Goal: Task Accomplishment & Management: Manage account settings

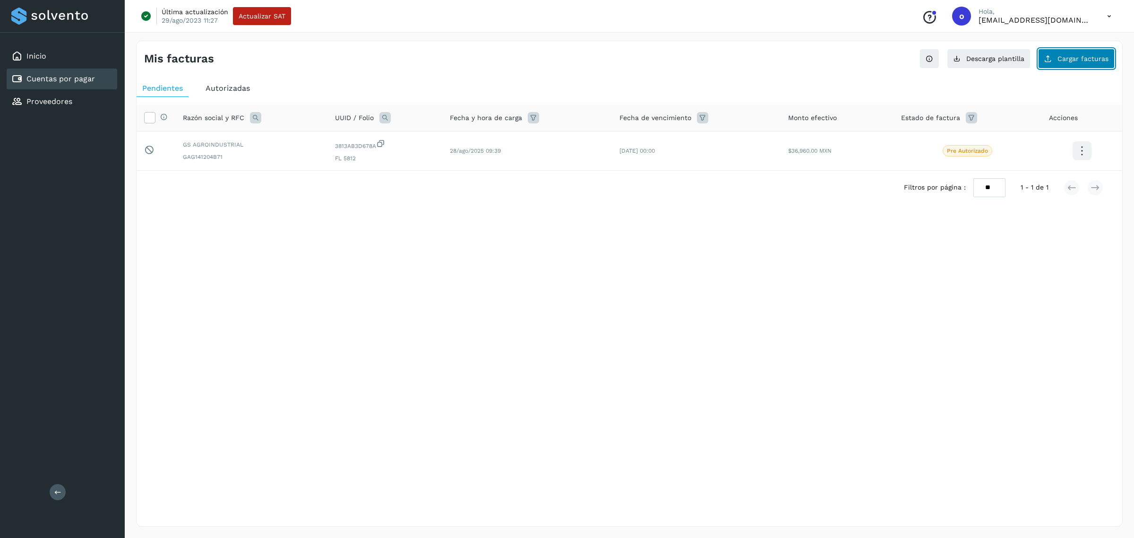
click at [1067, 61] on span "Cargar facturas" at bounding box center [1083, 58] width 51 height 7
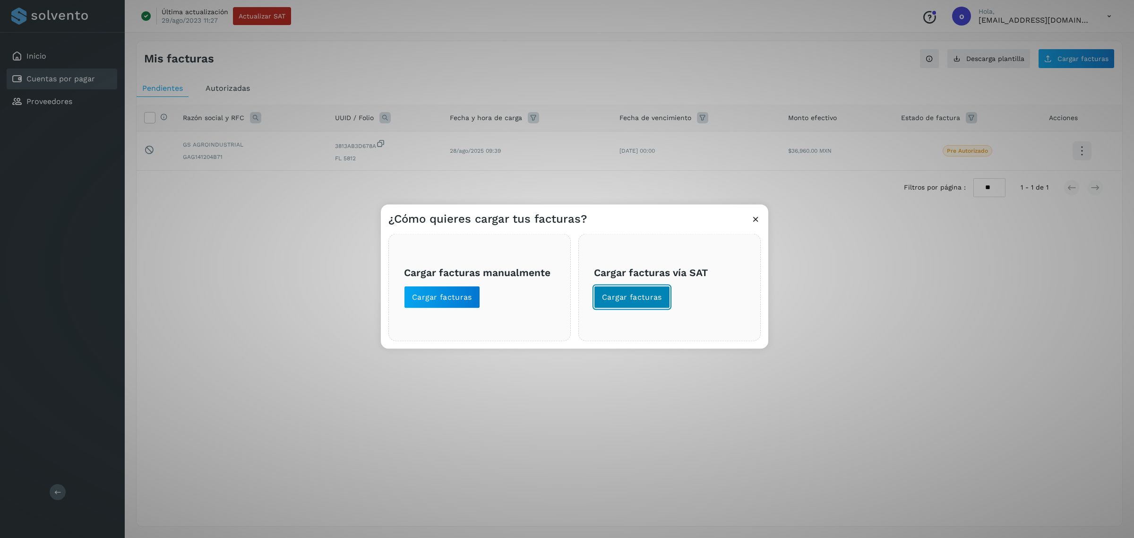
click at [642, 297] on span "Cargar facturas" at bounding box center [632, 297] width 60 height 10
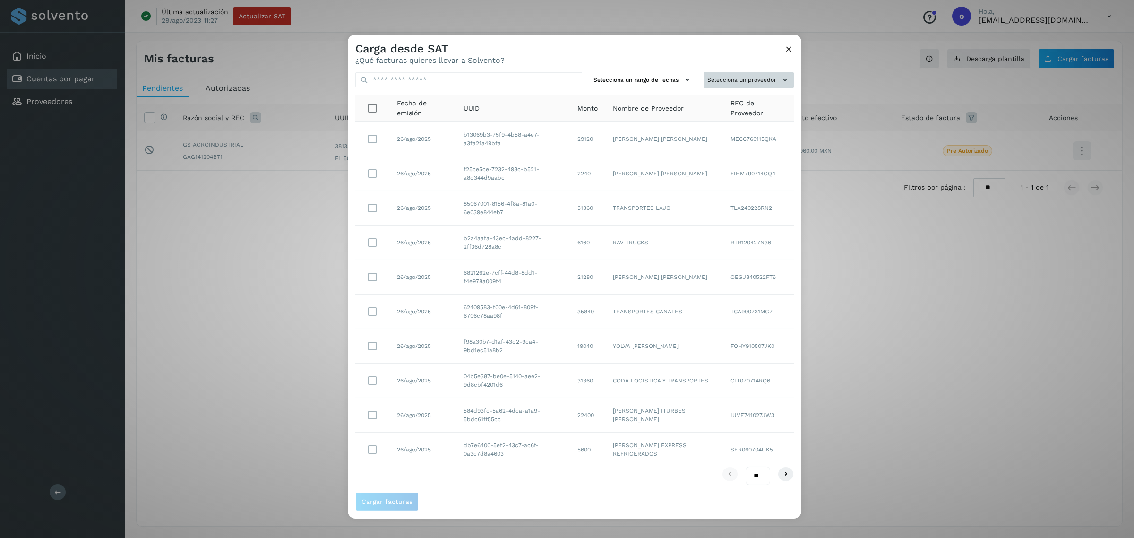
click at [722, 80] on button "Selecciona un proveedor" at bounding box center [749, 80] width 90 height 16
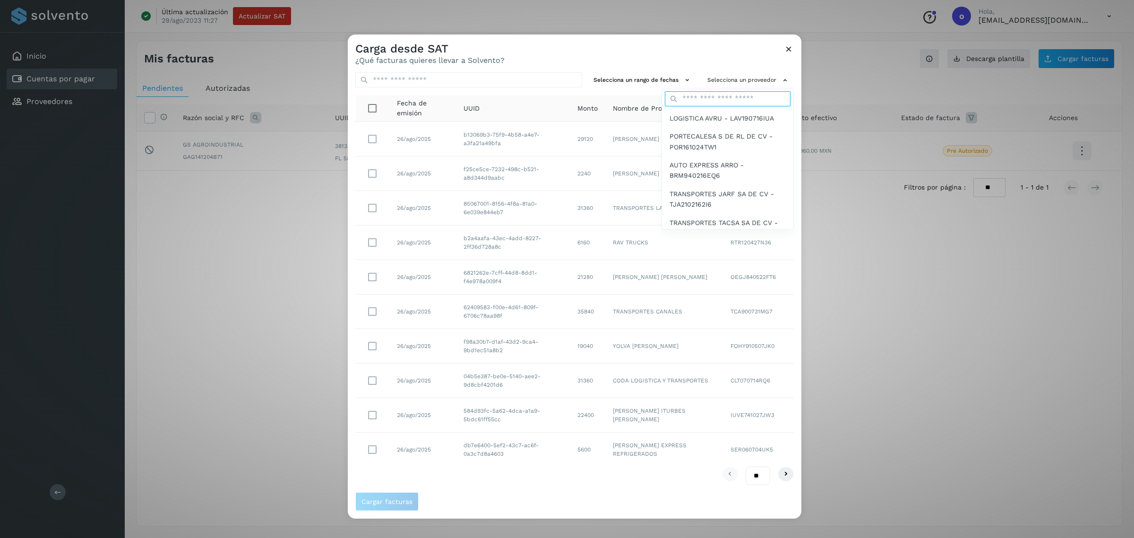
click at [717, 97] on input "text" at bounding box center [728, 98] width 126 height 15
type input "****"
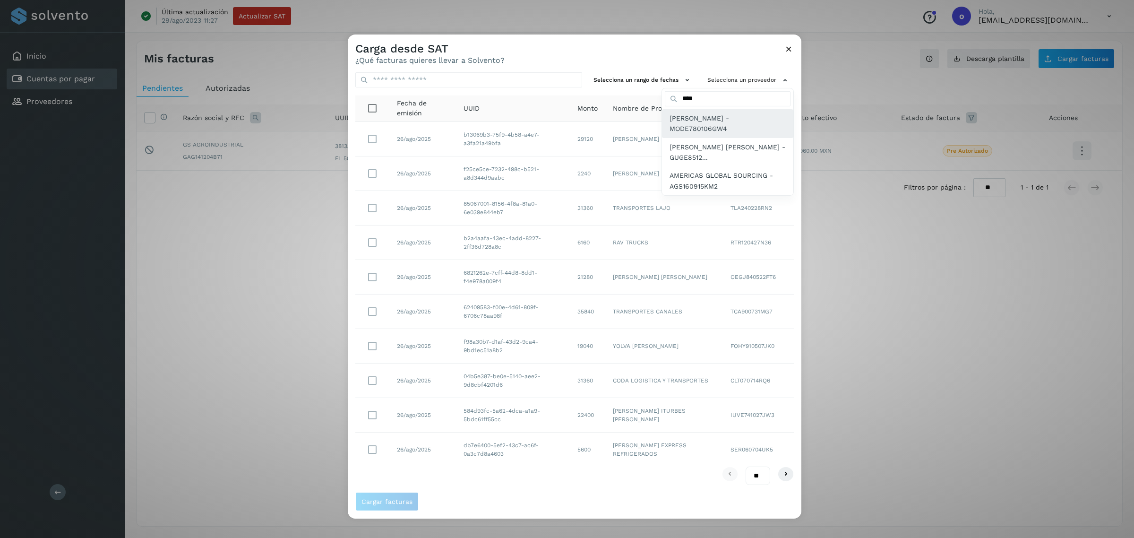
click at [682, 114] on span "[PERSON_NAME] - MODE780106GW4" at bounding box center [728, 123] width 116 height 21
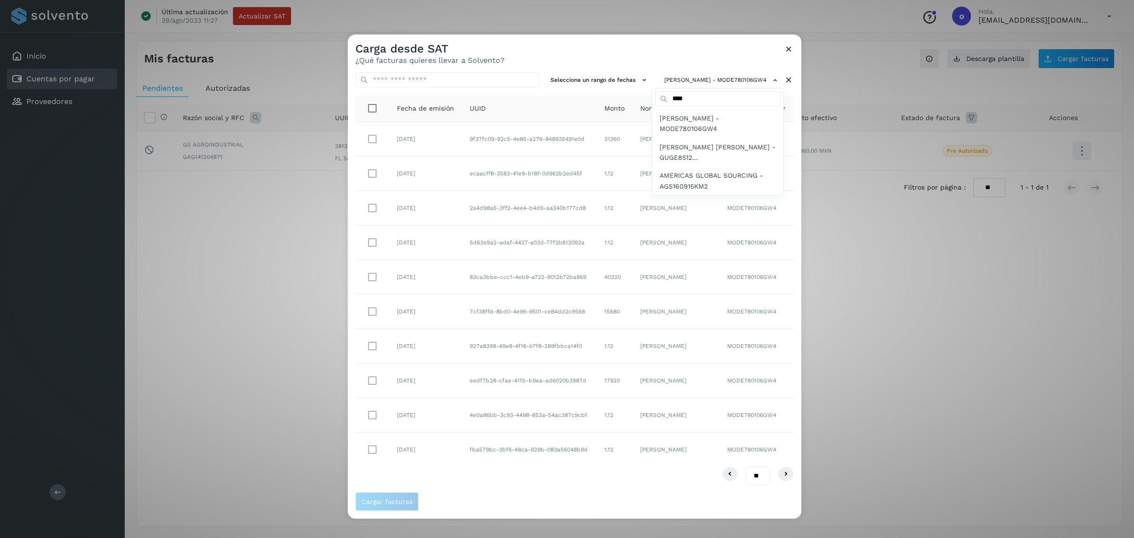
click at [370, 133] on div at bounding box center [915, 304] width 1134 height 538
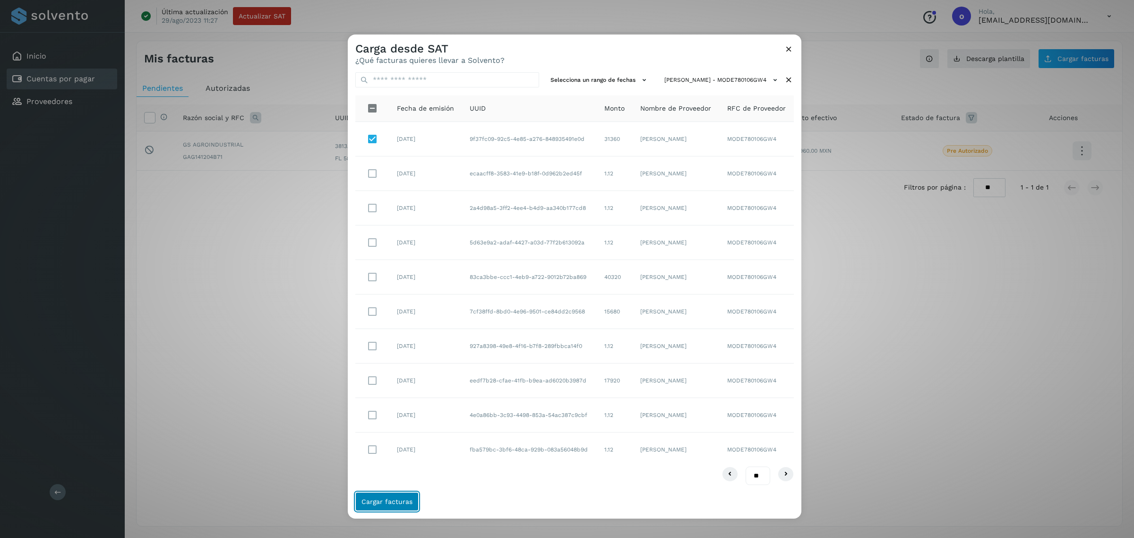
click at [388, 506] on button "Cargar facturas" at bounding box center [386, 501] width 63 height 19
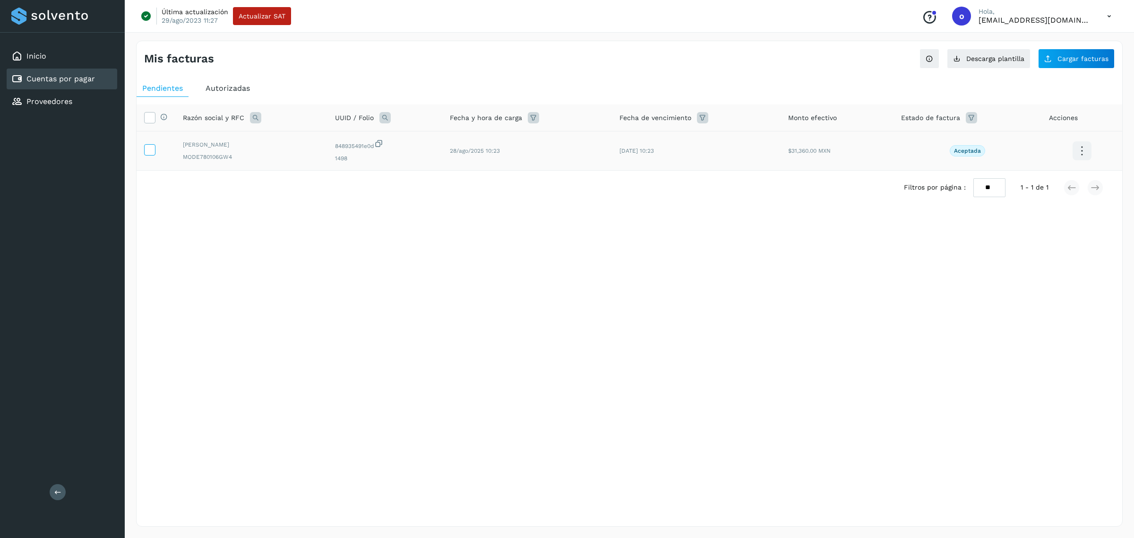
click at [149, 147] on icon at bounding box center [150, 149] width 10 height 10
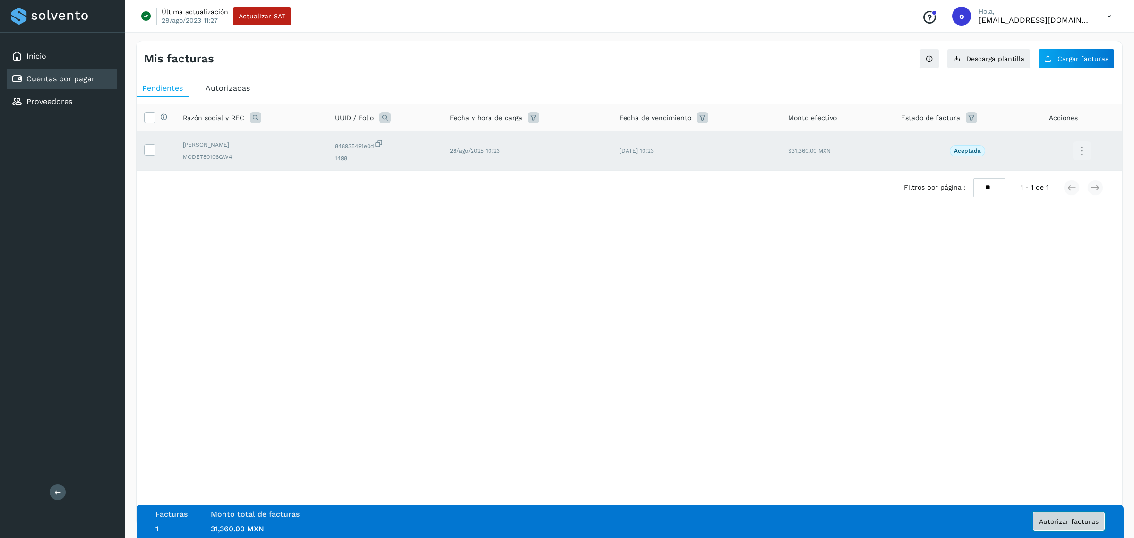
click at [1043, 525] on span "Autorizar facturas" at bounding box center [1069, 521] width 60 height 7
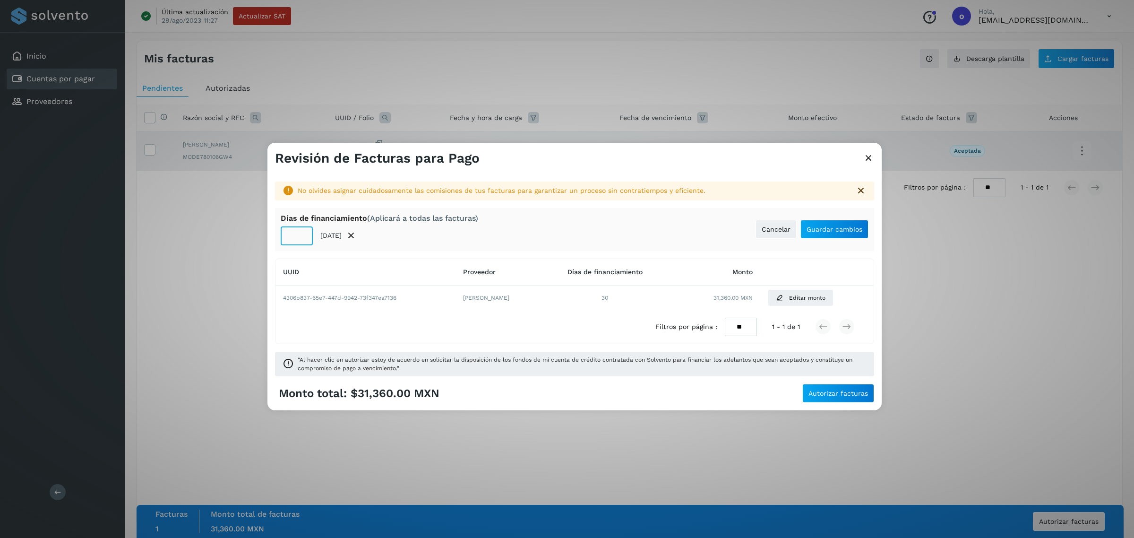
drag, startPoint x: 296, startPoint y: 238, endPoint x: 280, endPoint y: 231, distance: 18.0
click at [280, 232] on div "[PERSON_NAME] de financiamiento (Aplicará a todas las facturas) ** [DATE] Cance…" at bounding box center [574, 229] width 599 height 43
type input "*"
click at [302, 238] on input "*" at bounding box center [297, 235] width 32 height 19
click at [821, 228] on span "Guardar cambios" at bounding box center [835, 229] width 56 height 7
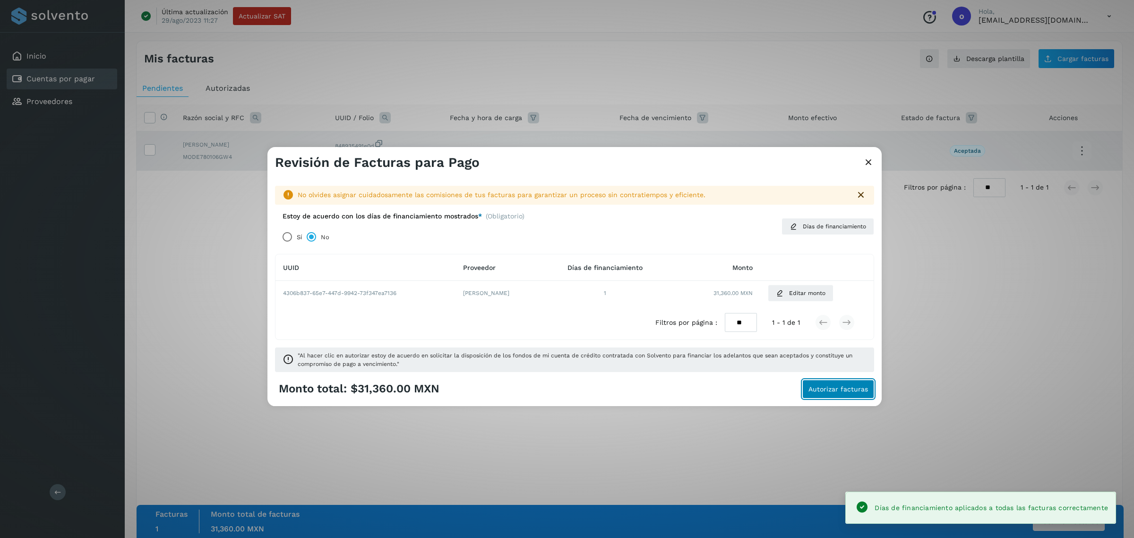
click at [843, 381] on button "Autorizar facturas" at bounding box center [839, 389] width 72 height 19
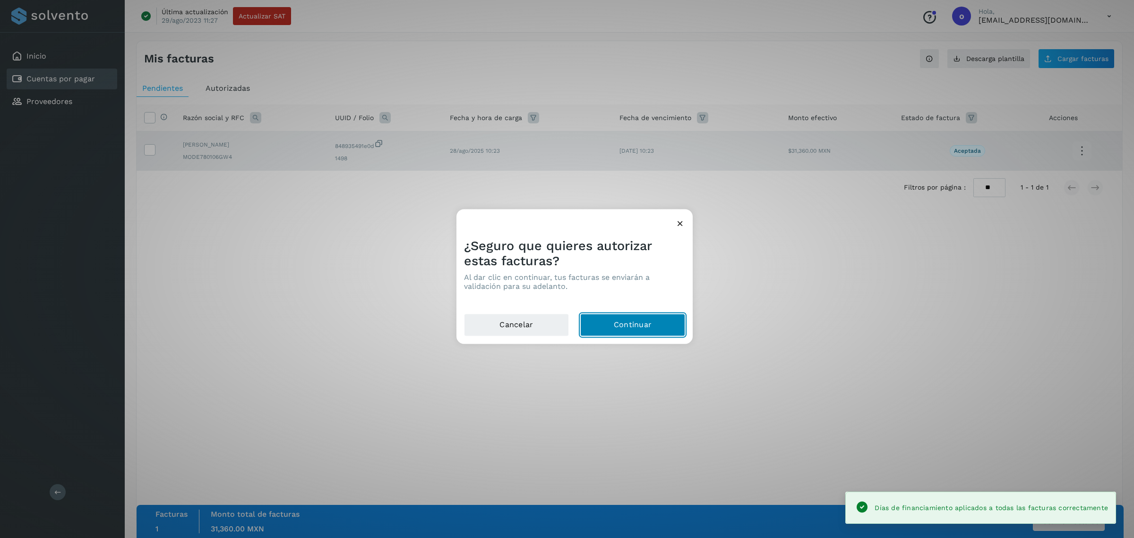
click at [617, 325] on button "Continuar" at bounding box center [632, 325] width 105 height 23
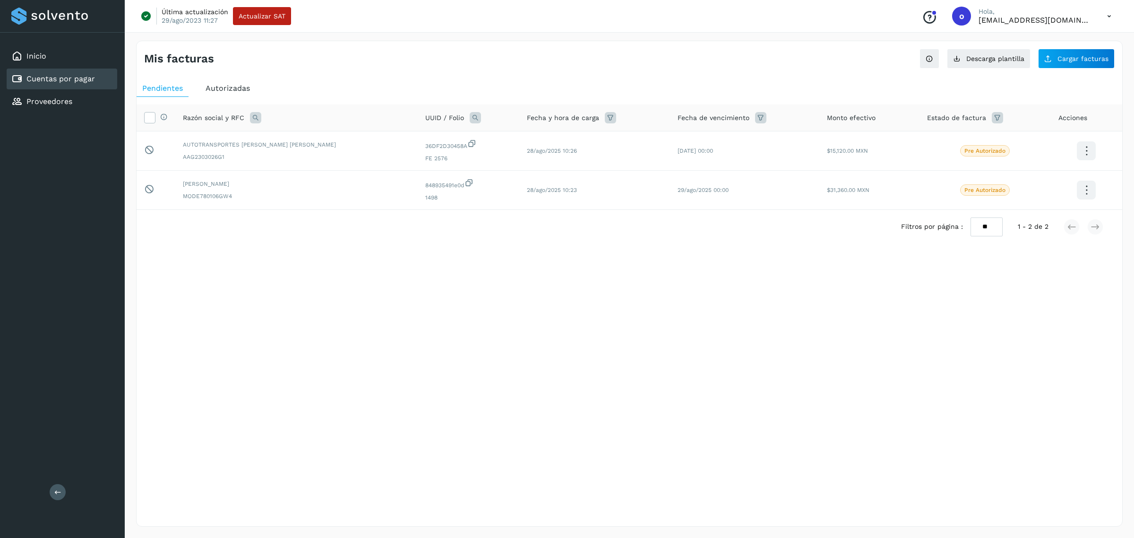
click at [211, 98] on div "Selecciona todas las facturas disponibles para autorización Razón social y RFC …" at bounding box center [630, 186] width 986 height 178
click at [225, 81] on div "Autorizadas" at bounding box center [228, 88] width 56 height 17
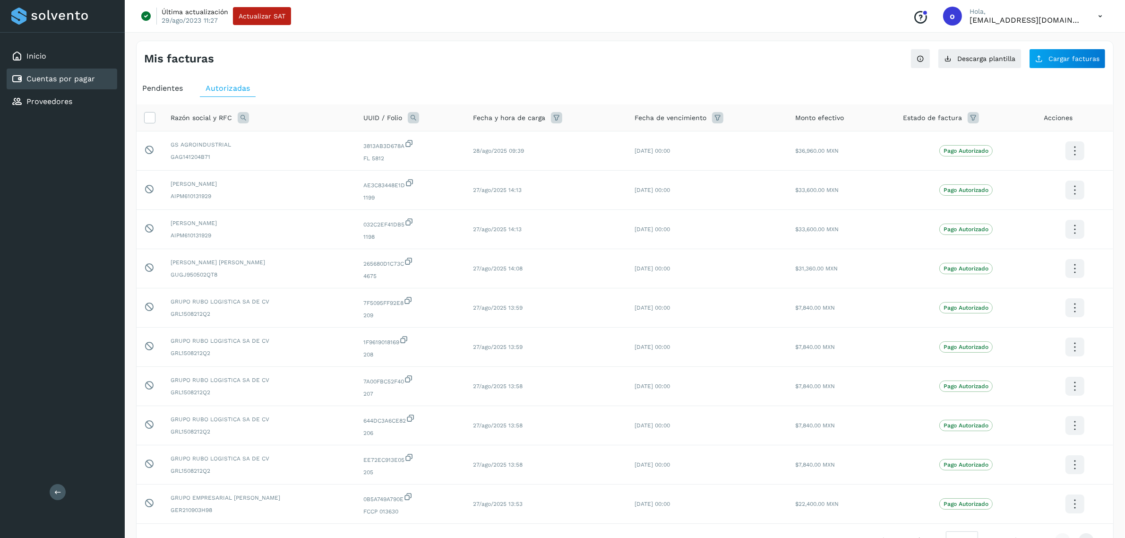
click at [419, 119] on icon at bounding box center [413, 117] width 11 height 11
click at [464, 160] on input "text" at bounding box center [492, 157] width 116 height 15
type input "***"
click at [481, 142] on span at bounding box center [480, 139] width 11 height 11
drag, startPoint x: 499, startPoint y: 162, endPoint x: 488, endPoint y: 164, distance: 10.7
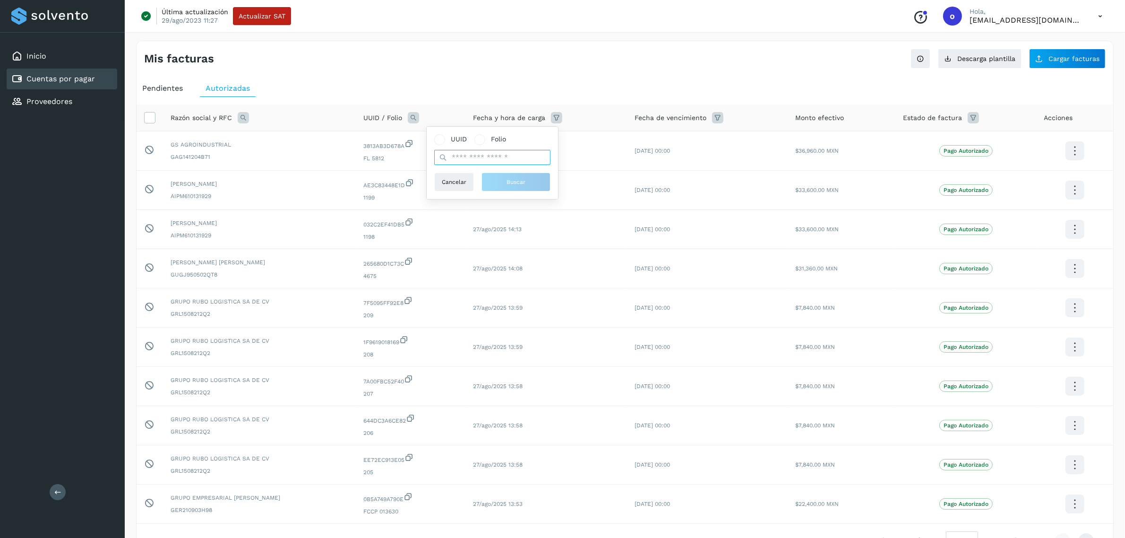
click at [497, 162] on input "text" at bounding box center [492, 157] width 116 height 15
type input "****"
click at [508, 178] on button "Buscar" at bounding box center [516, 182] width 69 height 19
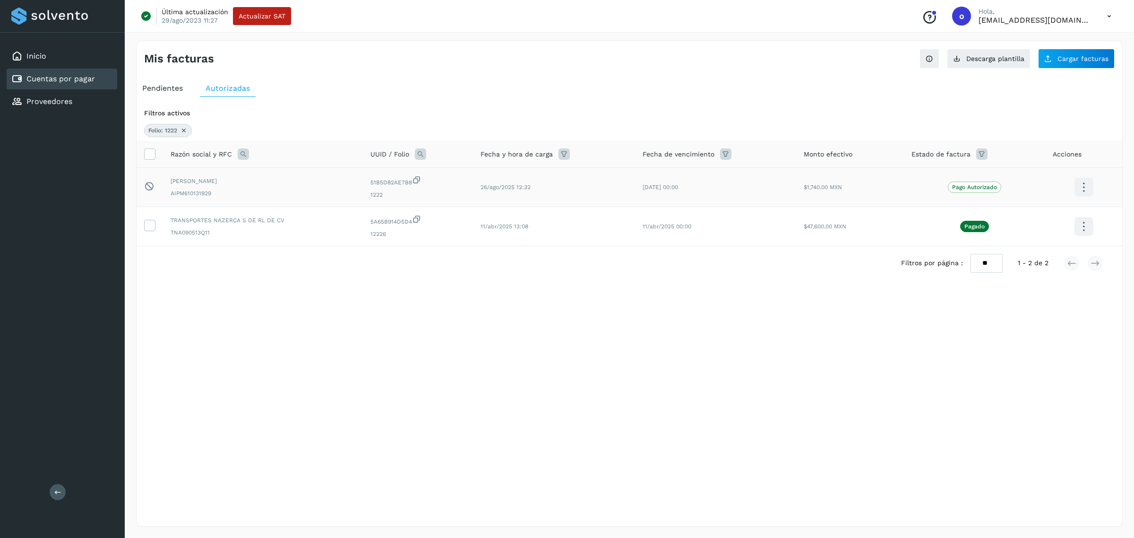
click at [1085, 181] on icon at bounding box center [1084, 187] width 22 height 22
click at [1072, 174] on button "Ver Detalle" at bounding box center [1037, 178] width 112 height 18
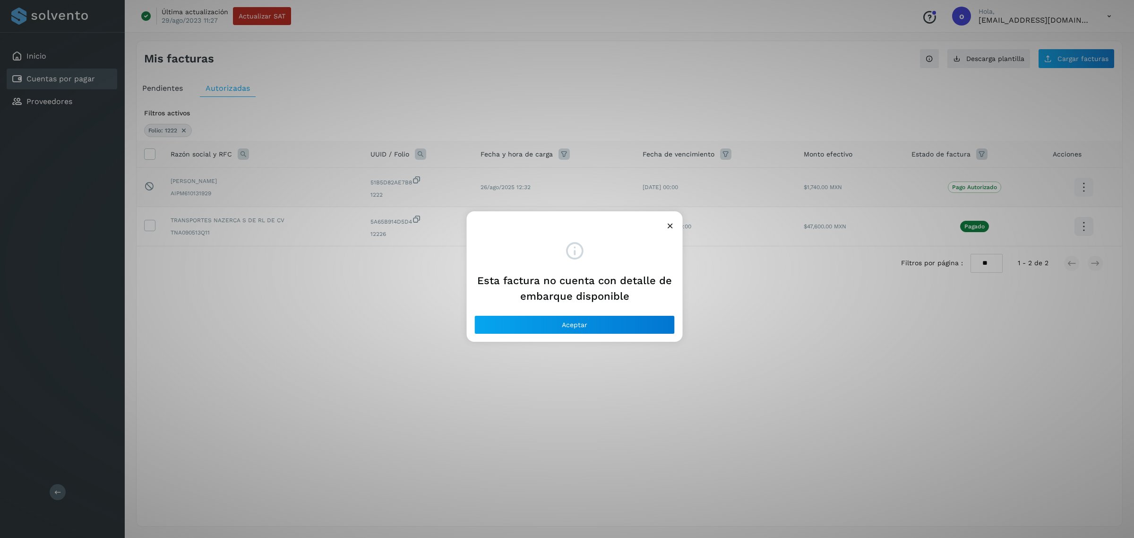
click at [674, 221] on icon at bounding box center [670, 226] width 10 height 10
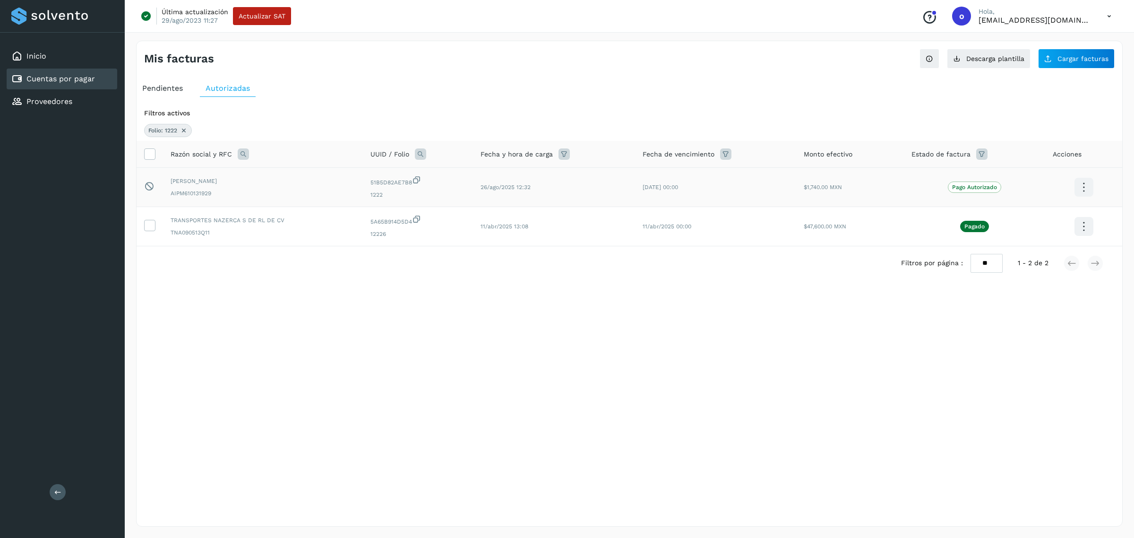
click at [417, 179] on icon at bounding box center [416, 180] width 9 height 10
click at [185, 130] on icon at bounding box center [184, 131] width 8 height 8
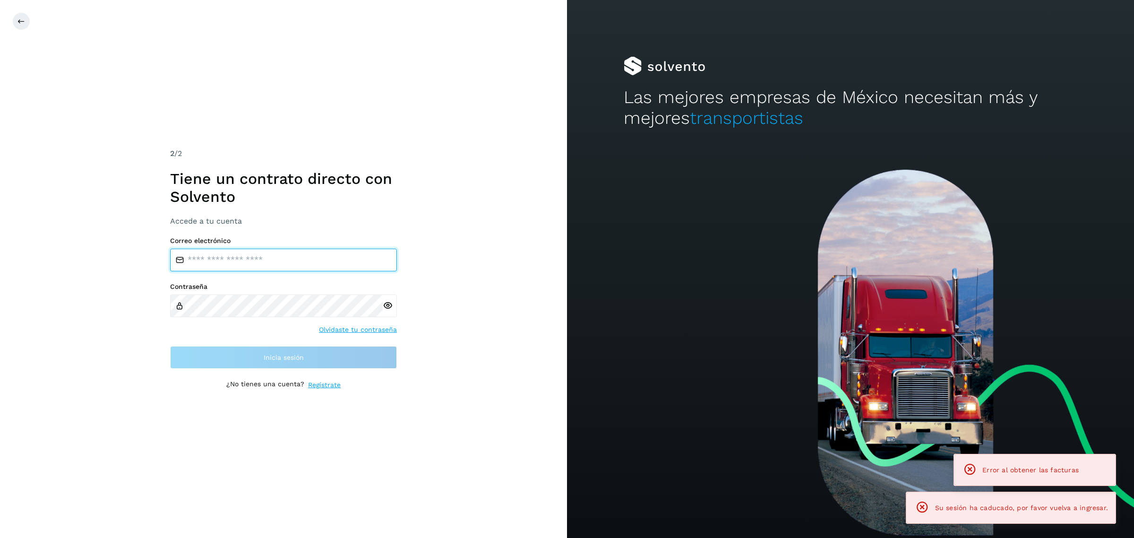
type input "**********"
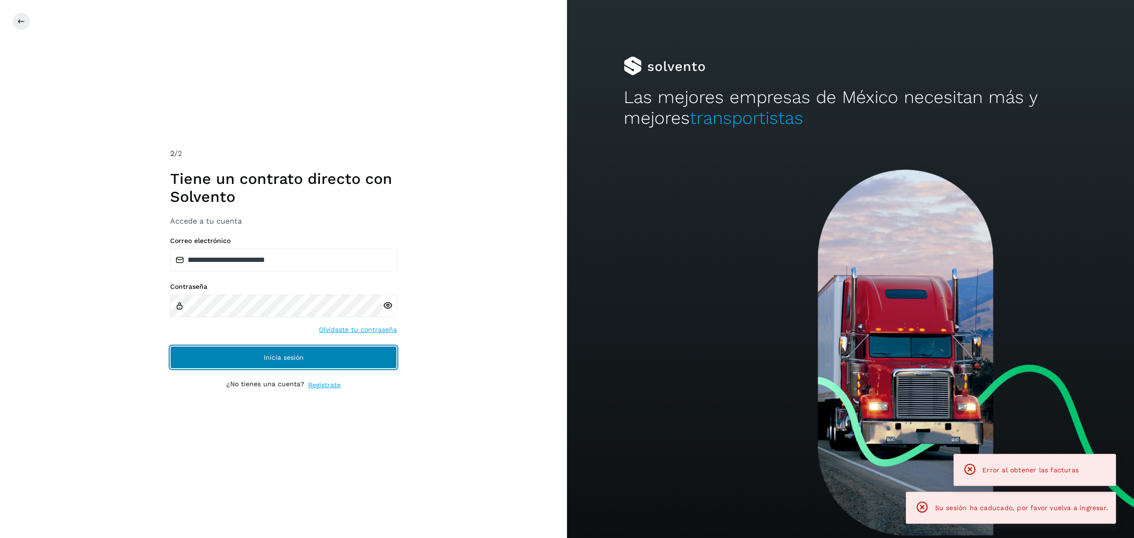
click at [339, 360] on button "Inicia sesión" at bounding box center [283, 357] width 227 height 23
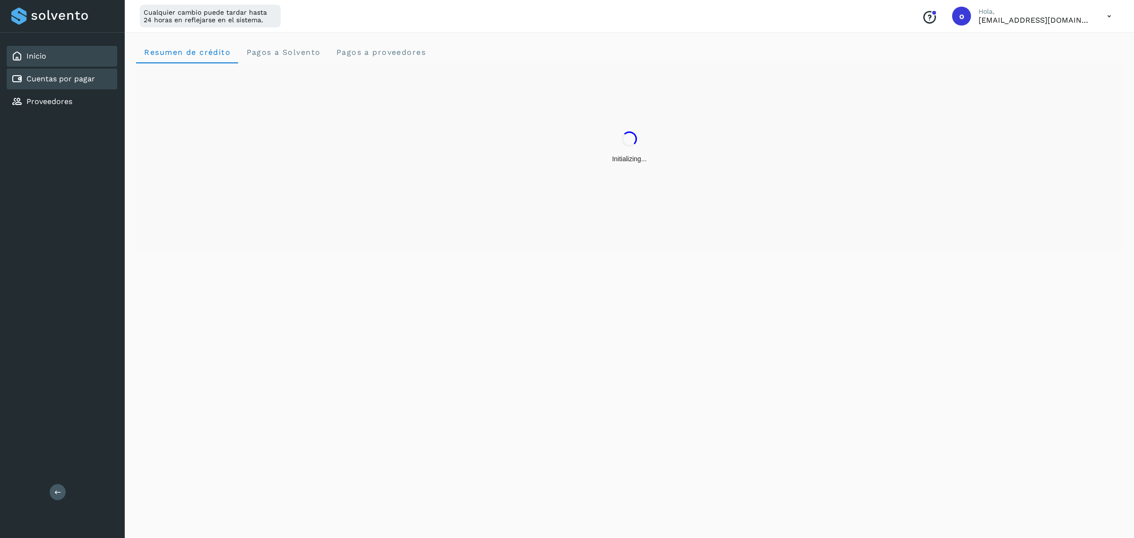
click at [34, 73] on div "Cuentas por pagar" at bounding box center [53, 78] width 84 height 11
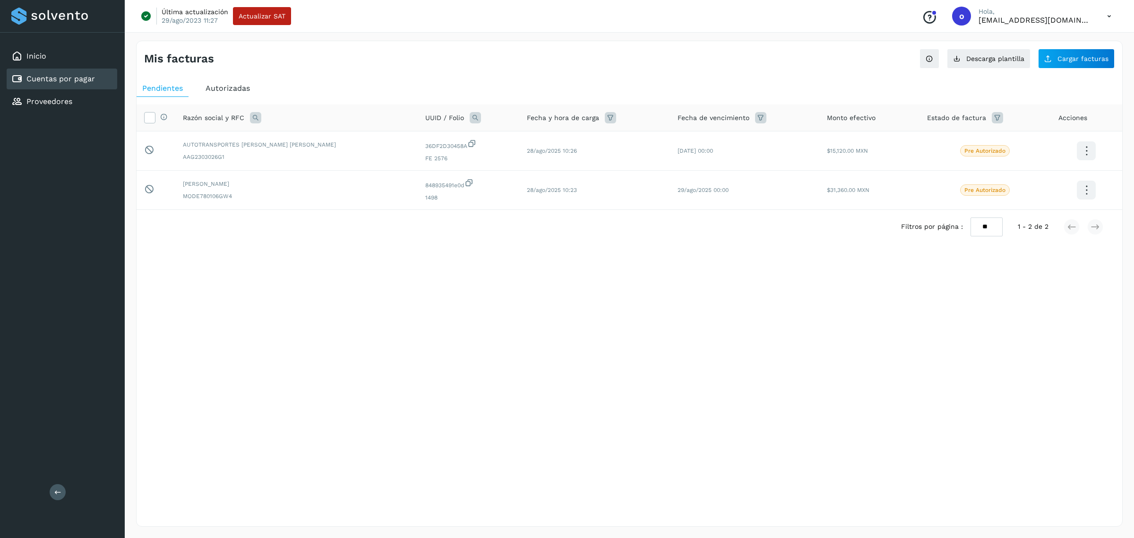
click at [218, 87] on span "Autorizadas" at bounding box center [228, 88] width 44 height 9
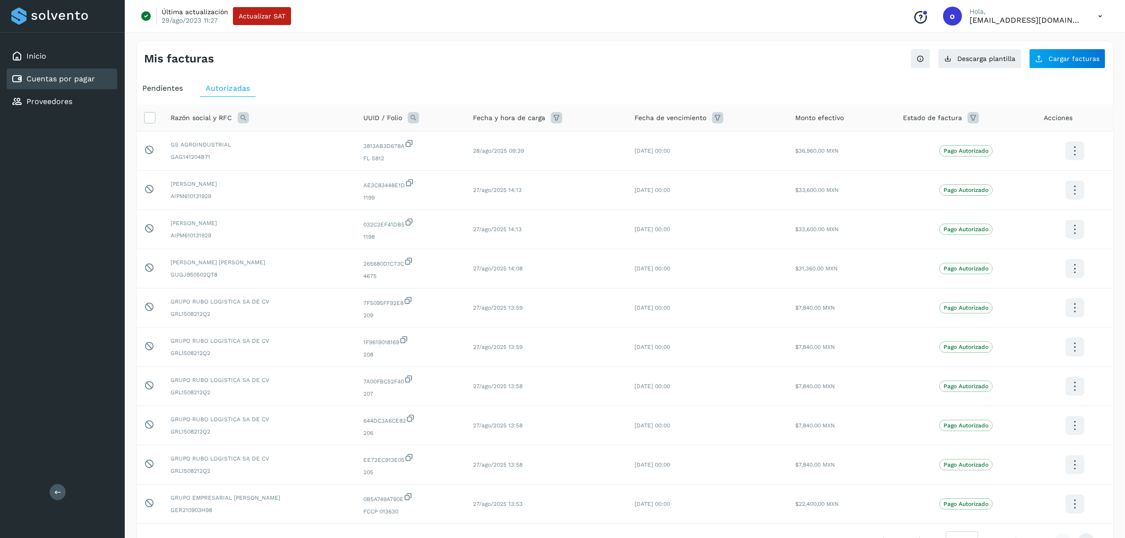
click at [419, 119] on icon at bounding box center [413, 117] width 11 height 11
click at [481, 136] on span at bounding box center [480, 139] width 11 height 11
click at [475, 159] on input "text" at bounding box center [492, 157] width 116 height 15
type input "*****"
click at [496, 180] on button "Buscar" at bounding box center [516, 182] width 69 height 19
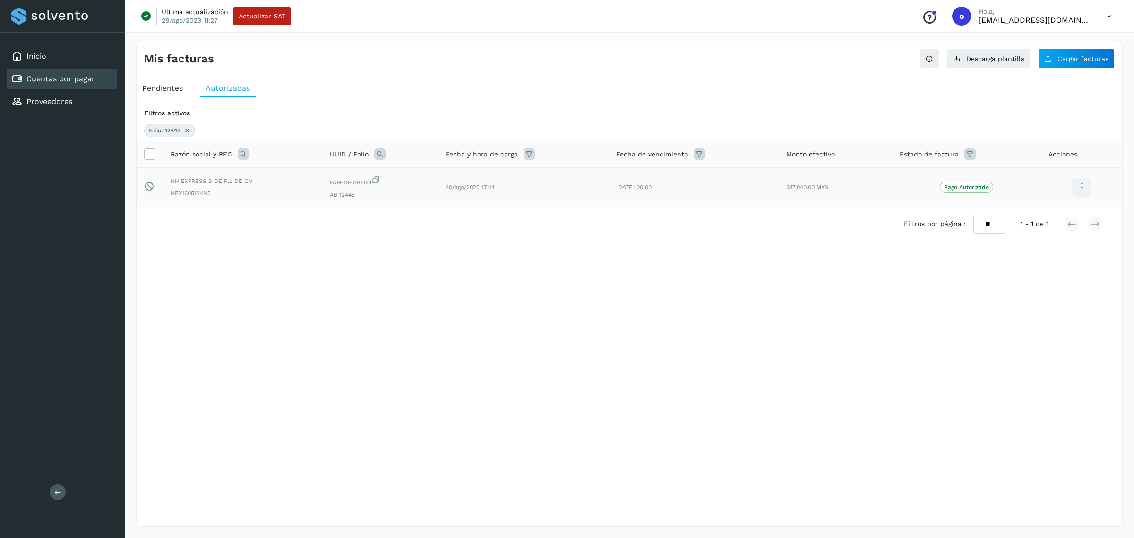
click at [372, 180] on icon at bounding box center [376, 180] width 9 height 10
